Goal: Complete application form

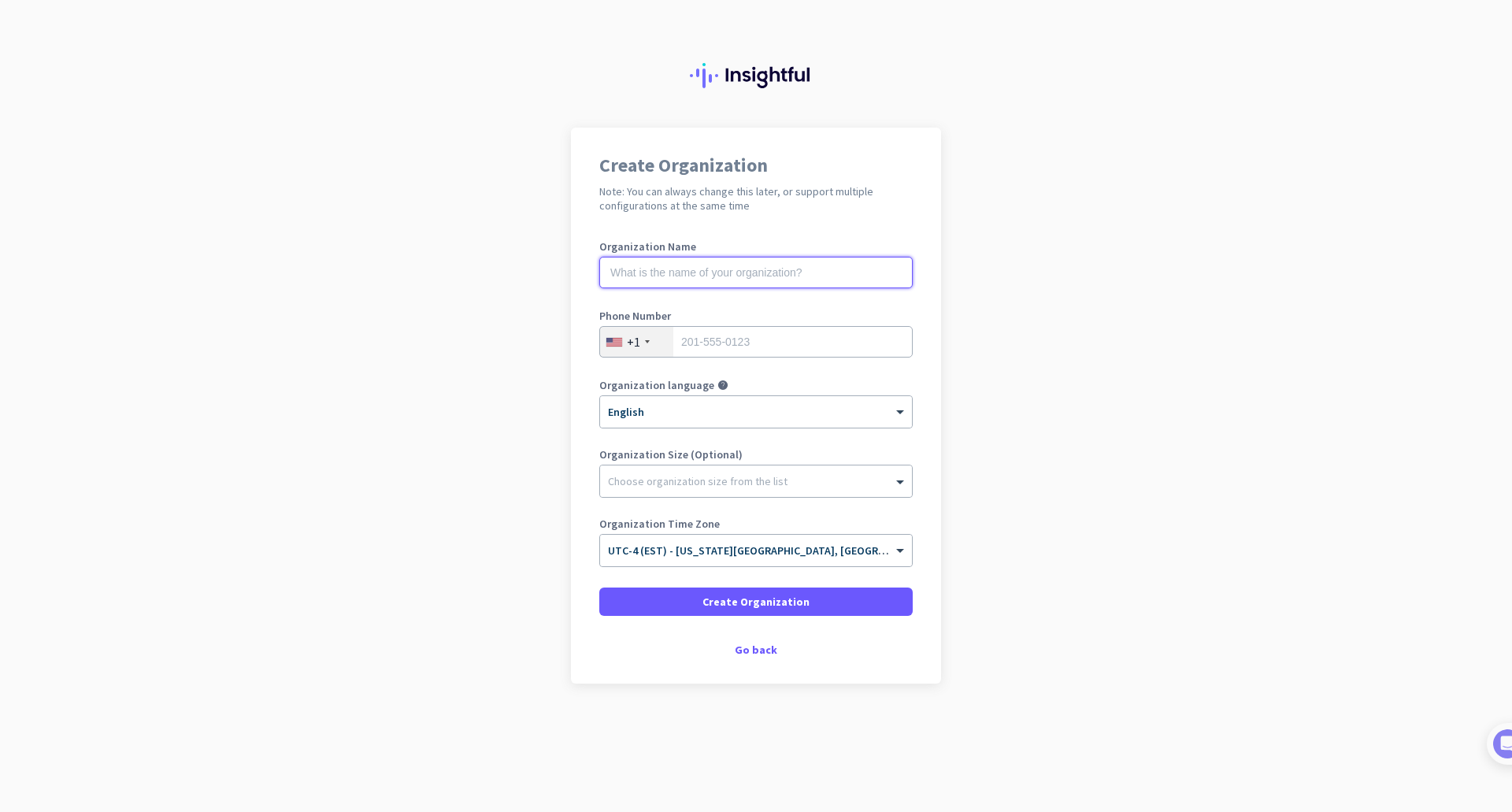
click at [765, 277] on input "text" at bounding box center [755, 272] width 314 height 31
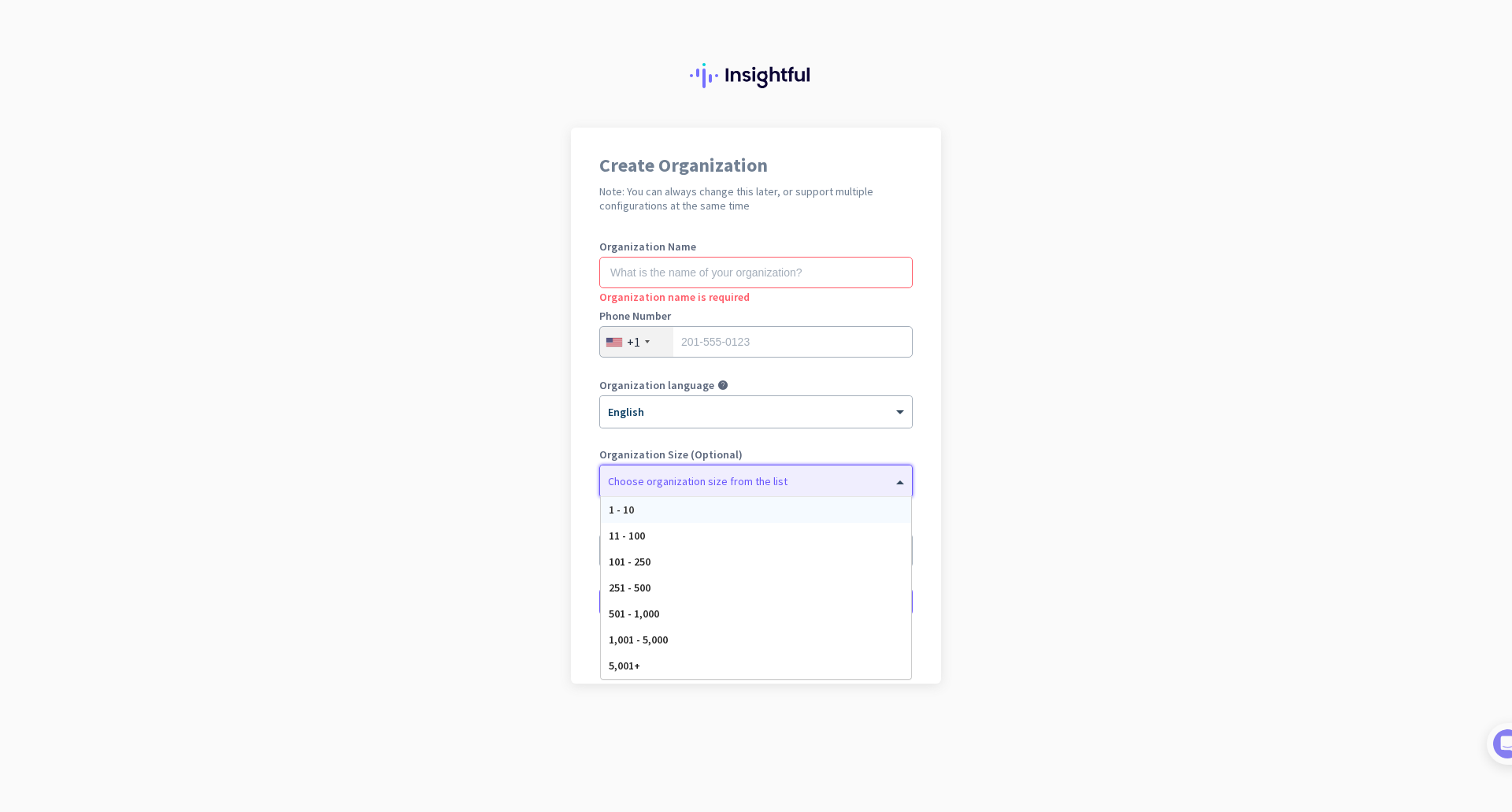
click at [745, 490] on div "Choose organization size from the list" at bounding box center [755, 480] width 312 height 31
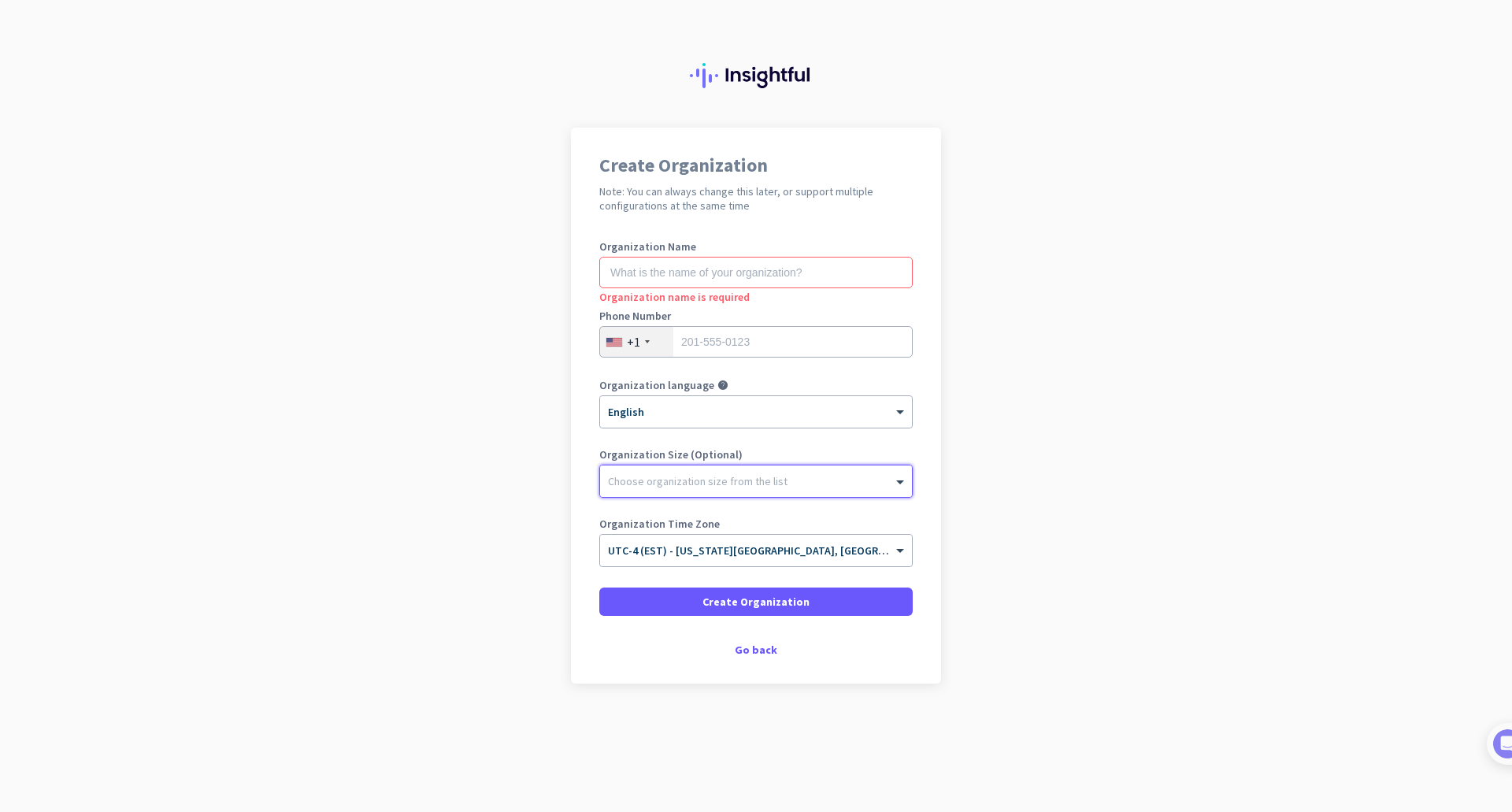
click at [745, 490] on div "Choose organization size from the list" at bounding box center [755, 480] width 312 height 31
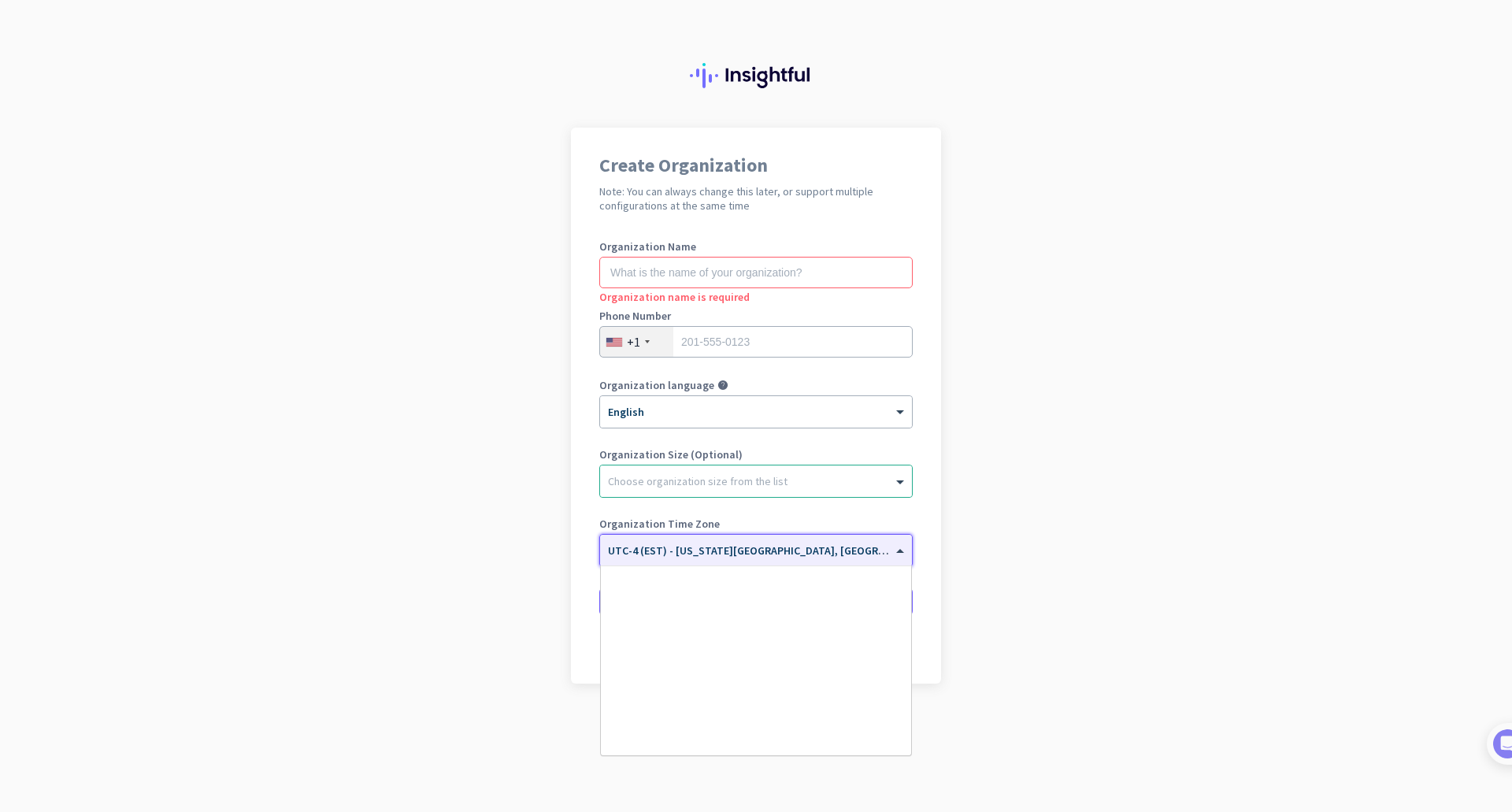
click at [742, 546] on input "text" at bounding box center [740, 545] width 265 height 12
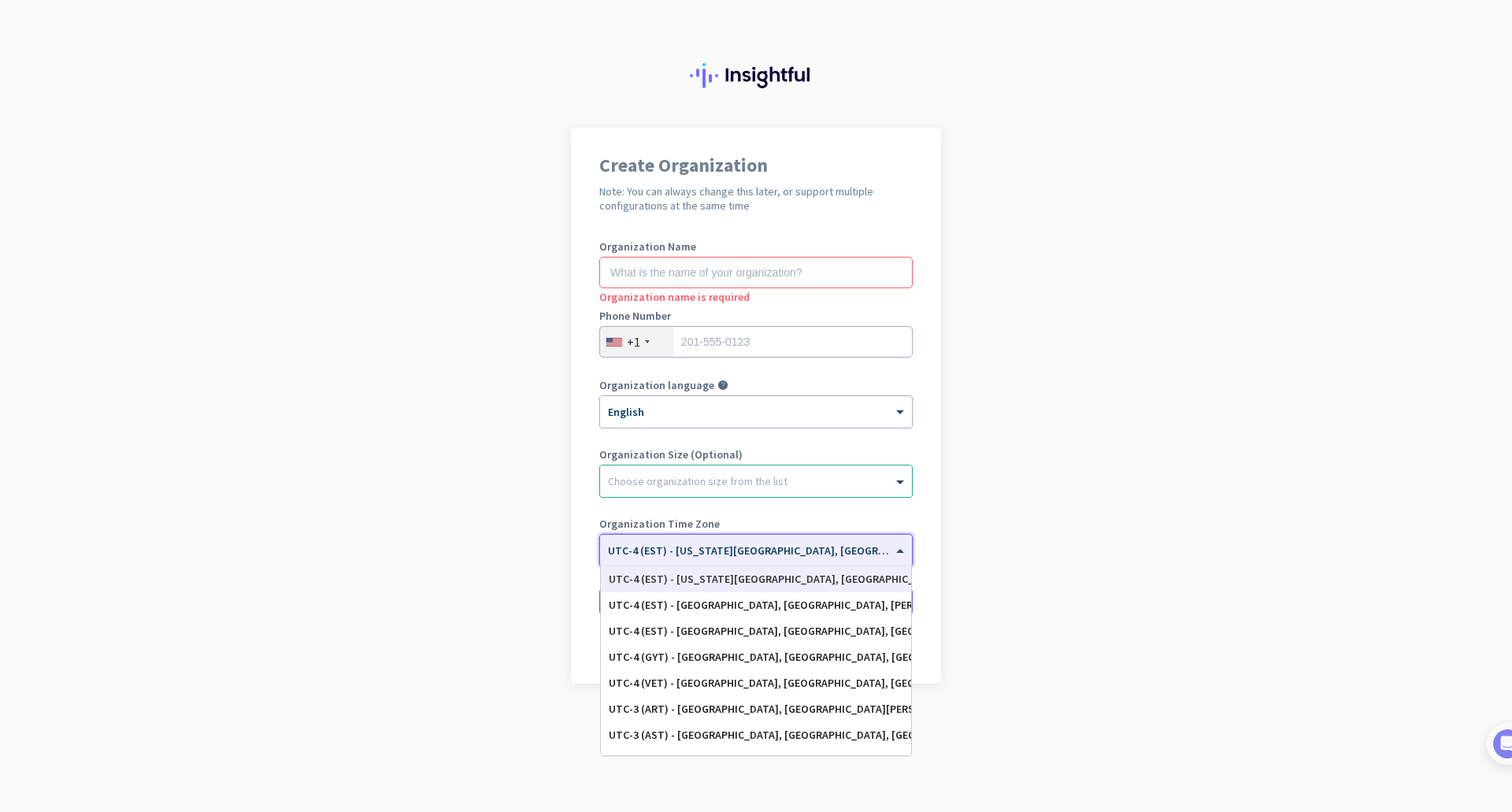
click at [742, 546] on input "text" at bounding box center [740, 545] width 265 height 12
click at [580, 531] on div "Create Organization Note: You can always change this later, or support multiple…" at bounding box center [755, 405] width 370 height 556
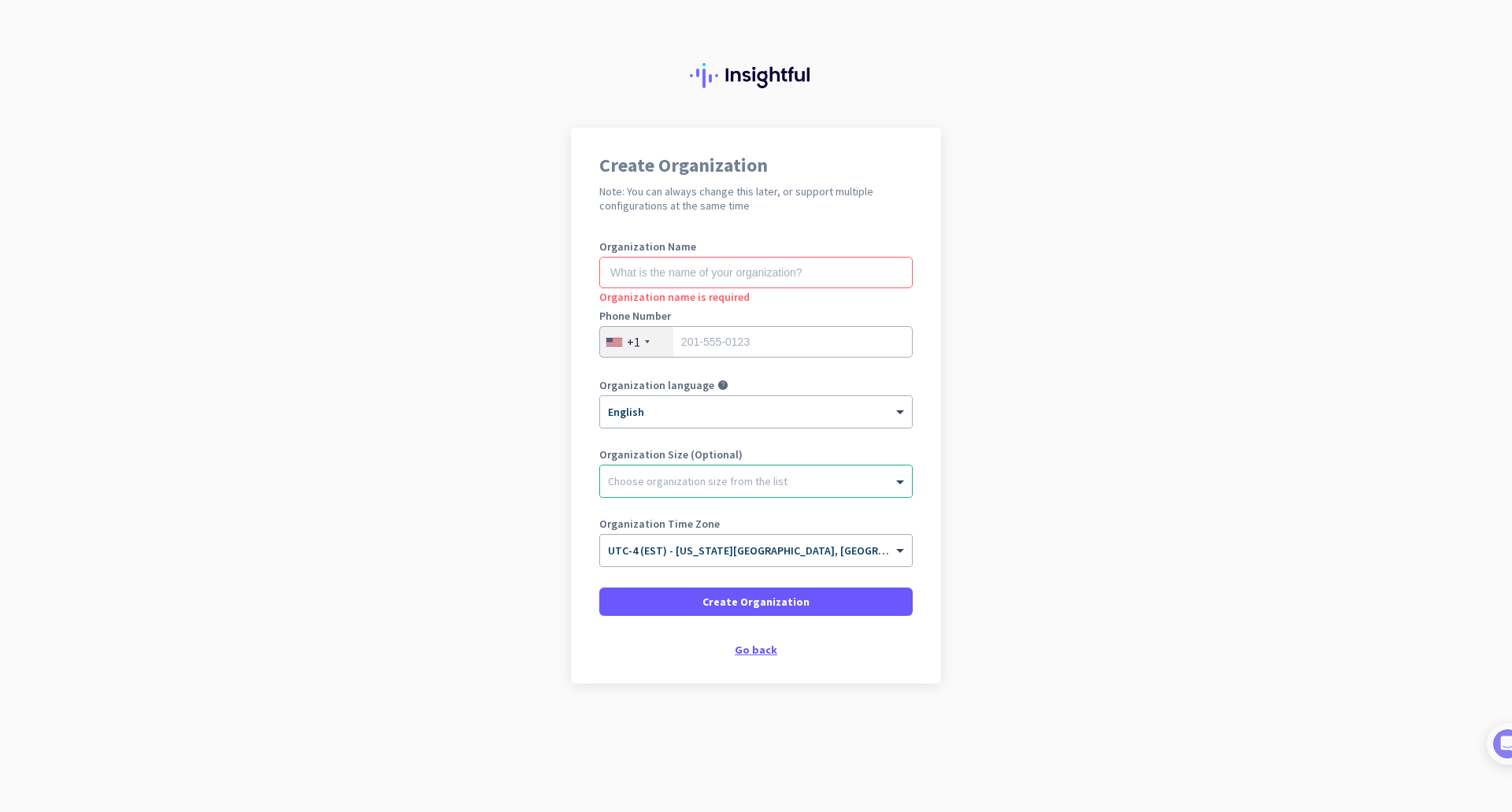
click at [768, 653] on div "Go back" at bounding box center [755, 650] width 314 height 11
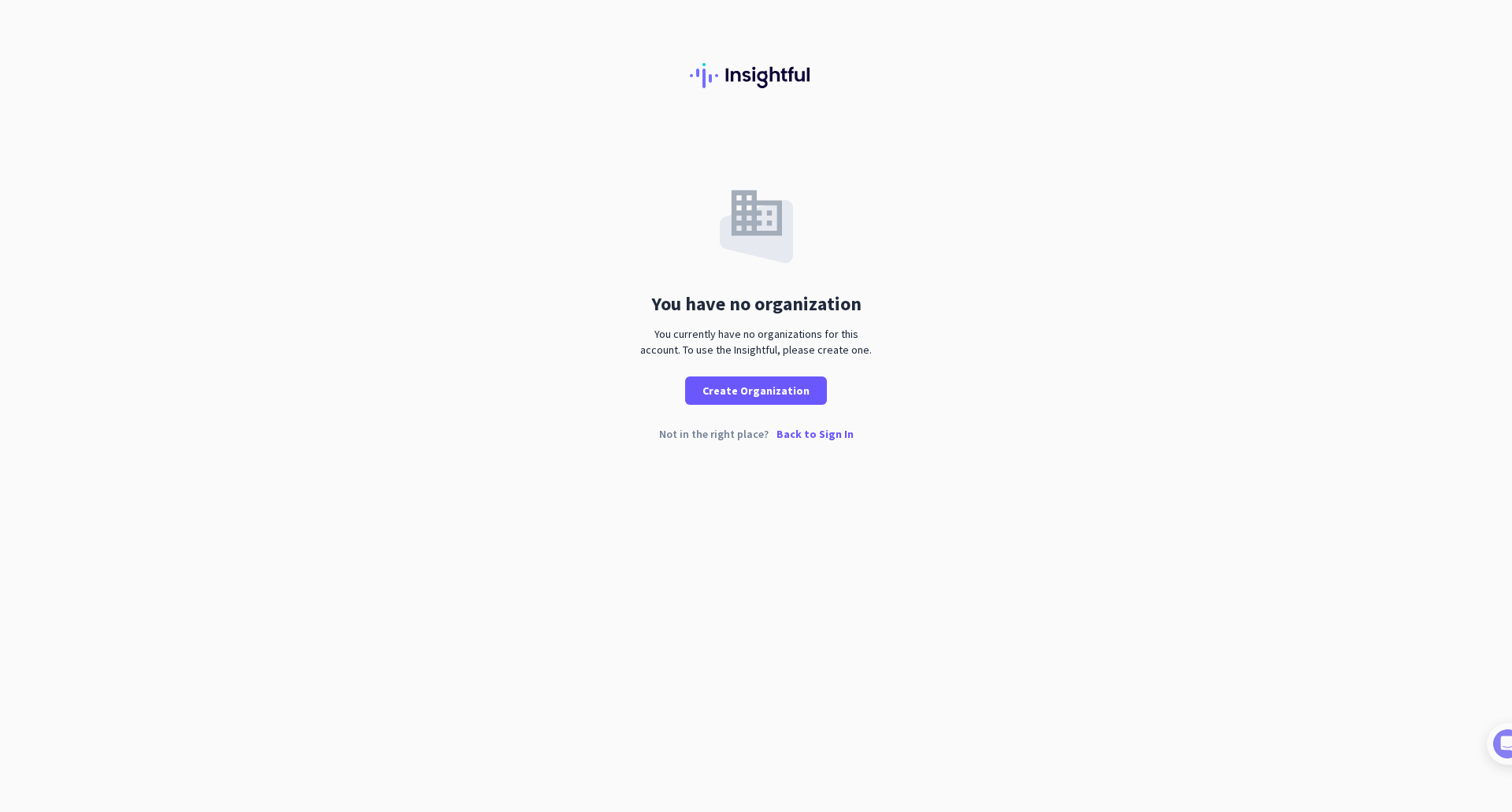
click at [814, 437] on p "Back to Sign In" at bounding box center [815, 434] width 77 height 11
